Goal: Information Seeking & Learning: Learn about a topic

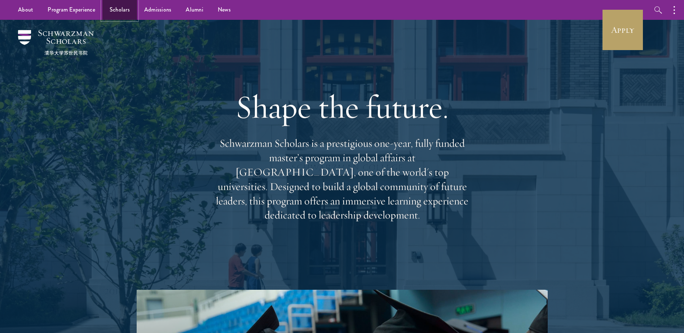
click at [122, 9] on link "Scholars" at bounding box center [119, 10] width 35 height 20
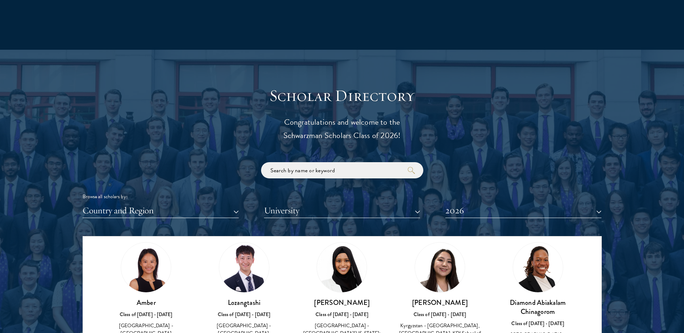
scroll to position [36, 0]
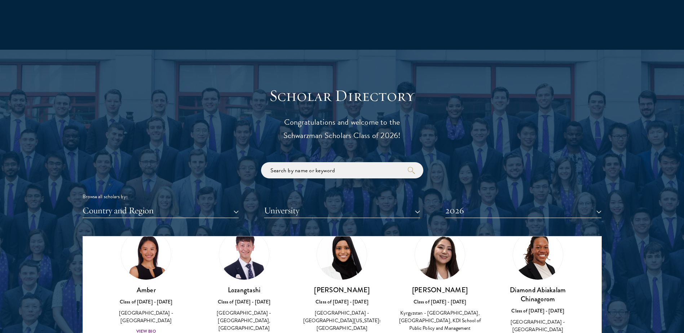
click at [189, 196] on div "Browse all scholars by:" at bounding box center [343, 197] width 520 height 8
click at [187, 203] on button "Country and Region" at bounding box center [161, 210] width 156 height 15
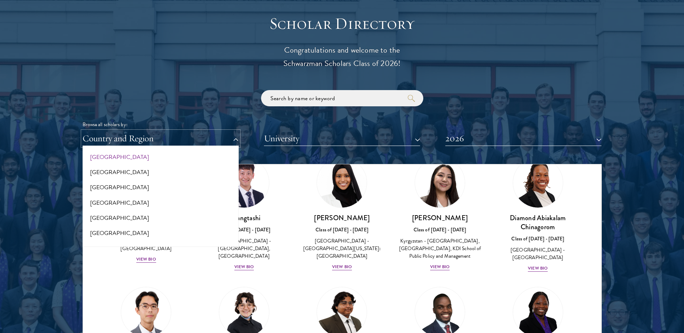
scroll to position [144, 0]
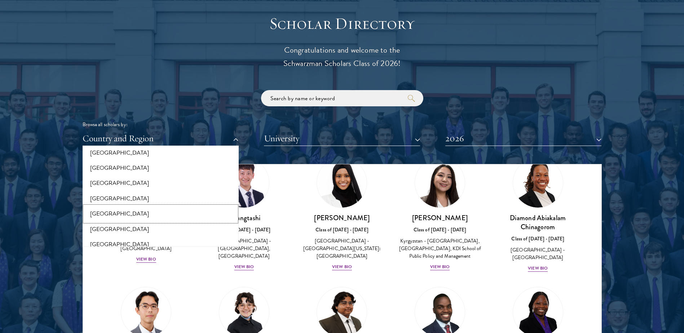
click at [121, 210] on button "[GEOGRAPHIC_DATA]" at bounding box center [161, 213] width 152 height 15
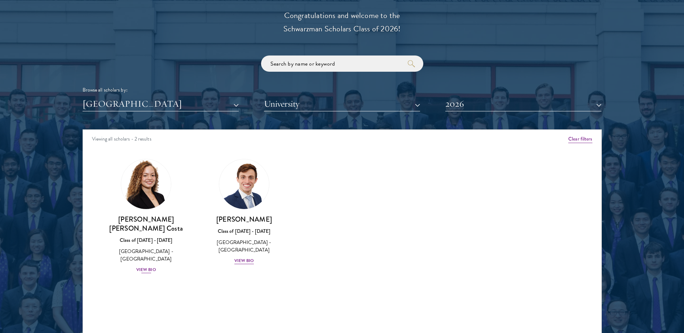
scroll to position [866, 0]
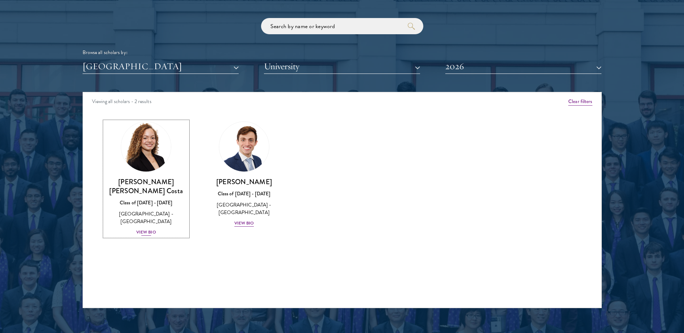
click at [153, 229] on div "View Bio" at bounding box center [146, 232] width 20 height 7
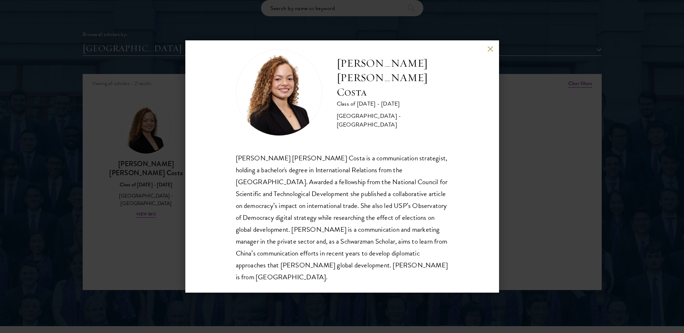
scroll to position [902, 0]
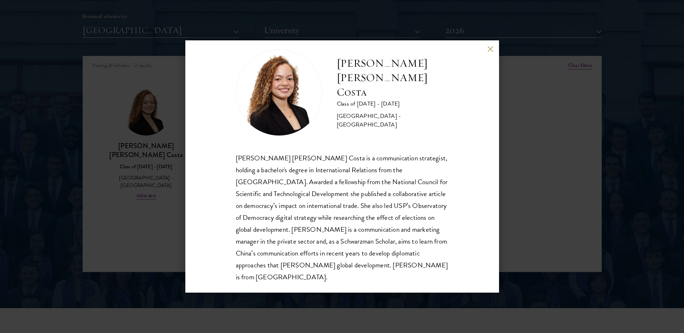
click at [68, 132] on div "[PERSON_NAME] [PERSON_NAME] Costa Class of [DATE] - [DATE] [GEOGRAPHIC_DATA] - …" at bounding box center [342, 166] width 684 height 333
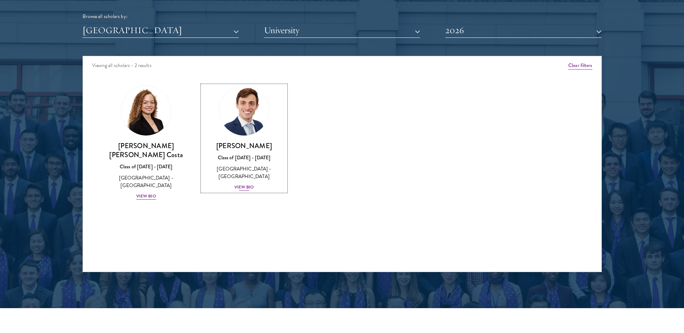
click at [249, 189] on div "View Bio" at bounding box center [245, 187] width 20 height 7
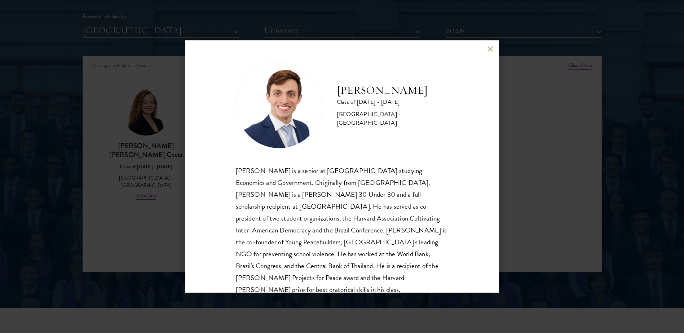
click at [567, 72] on div "[PERSON_NAME] Class of [DATE] - [DATE] [GEOGRAPHIC_DATA] - [GEOGRAPHIC_DATA] [P…" at bounding box center [342, 166] width 684 height 333
